Goal: Navigation & Orientation: Go to known website

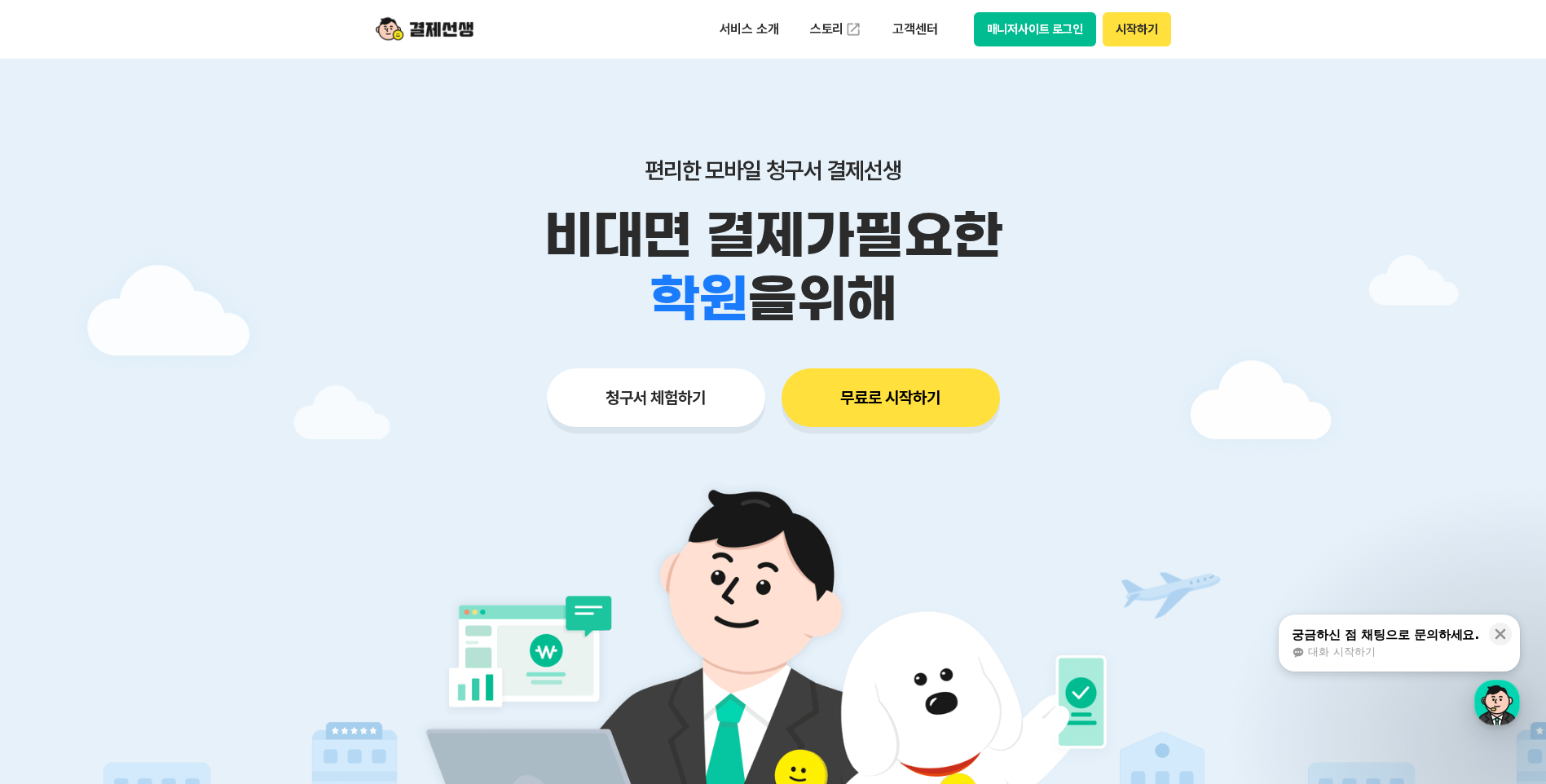
click at [1052, 30] on button "매니저사이트 로그인" at bounding box center [1036, 29] width 123 height 34
click at [1074, 26] on button "매니저사이트 로그인" at bounding box center [1036, 29] width 123 height 34
click at [1058, 36] on button "매니저사이트 로그인" at bounding box center [1036, 29] width 123 height 34
